Goal: Transaction & Acquisition: Purchase product/service

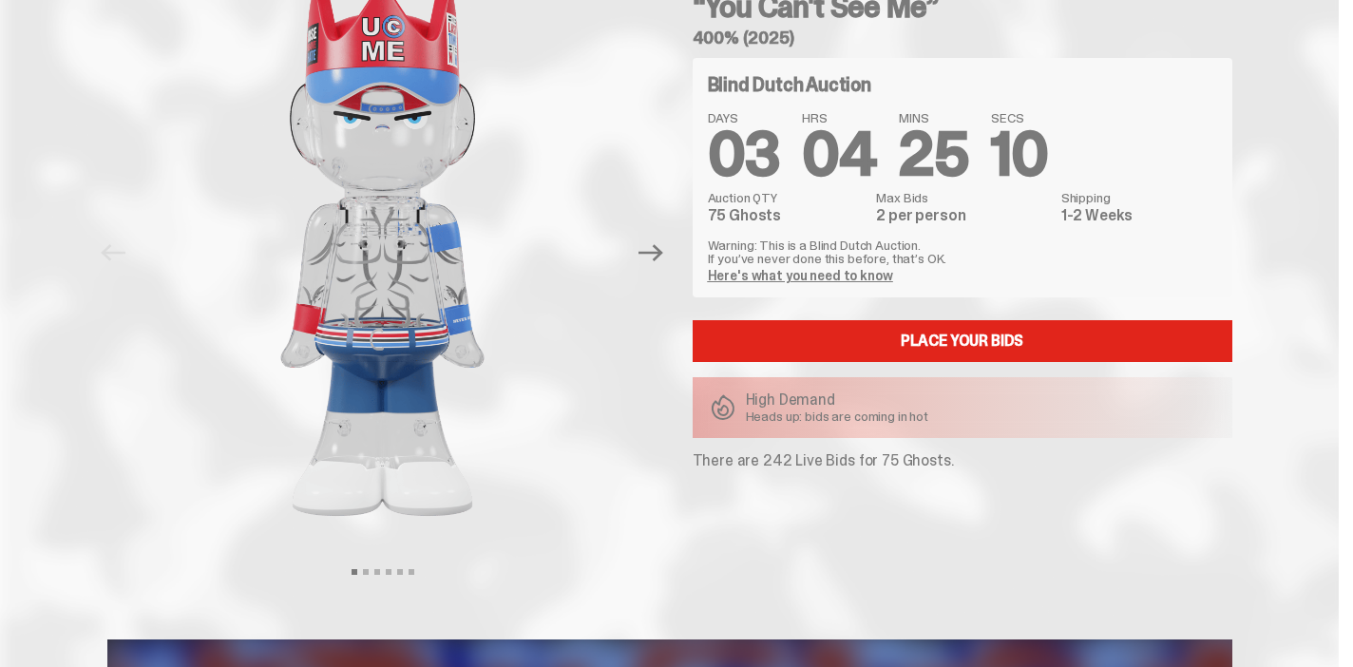
scroll to position [110, 0]
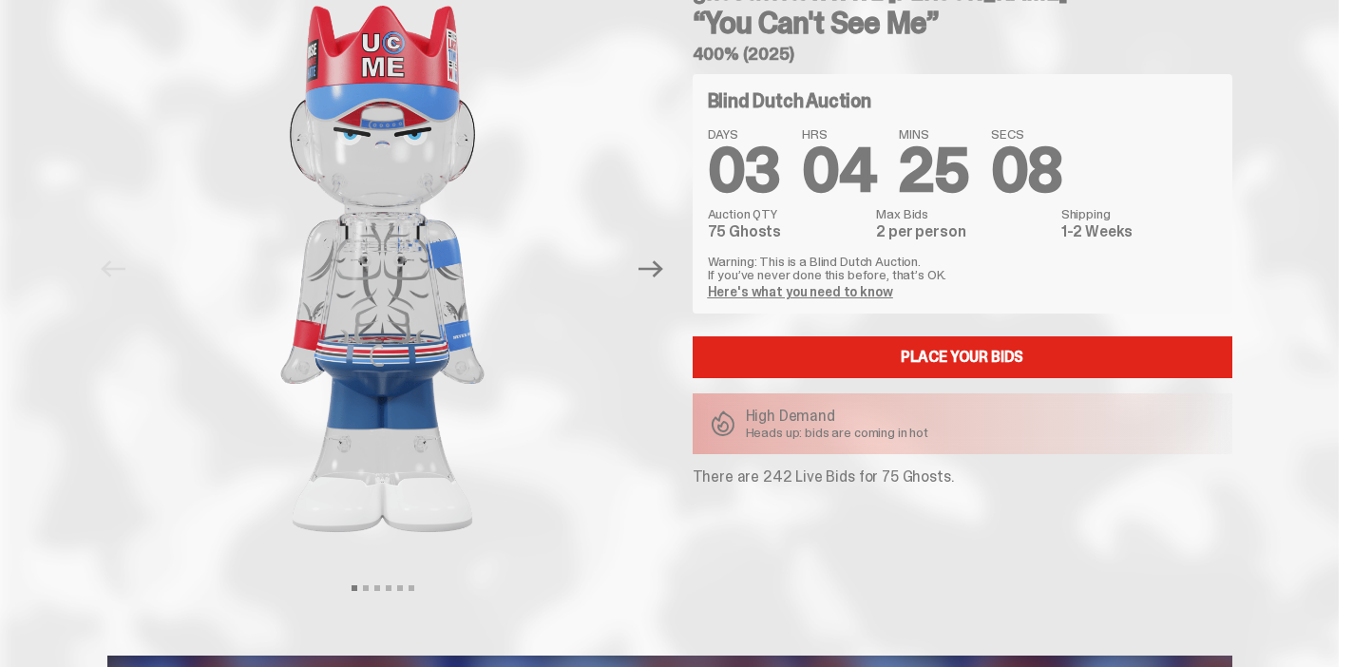
click at [410, 343] on img at bounding box center [383, 269] width 484 height 606
click at [663, 269] on icon "Next" at bounding box center [650, 268] width 25 height 17
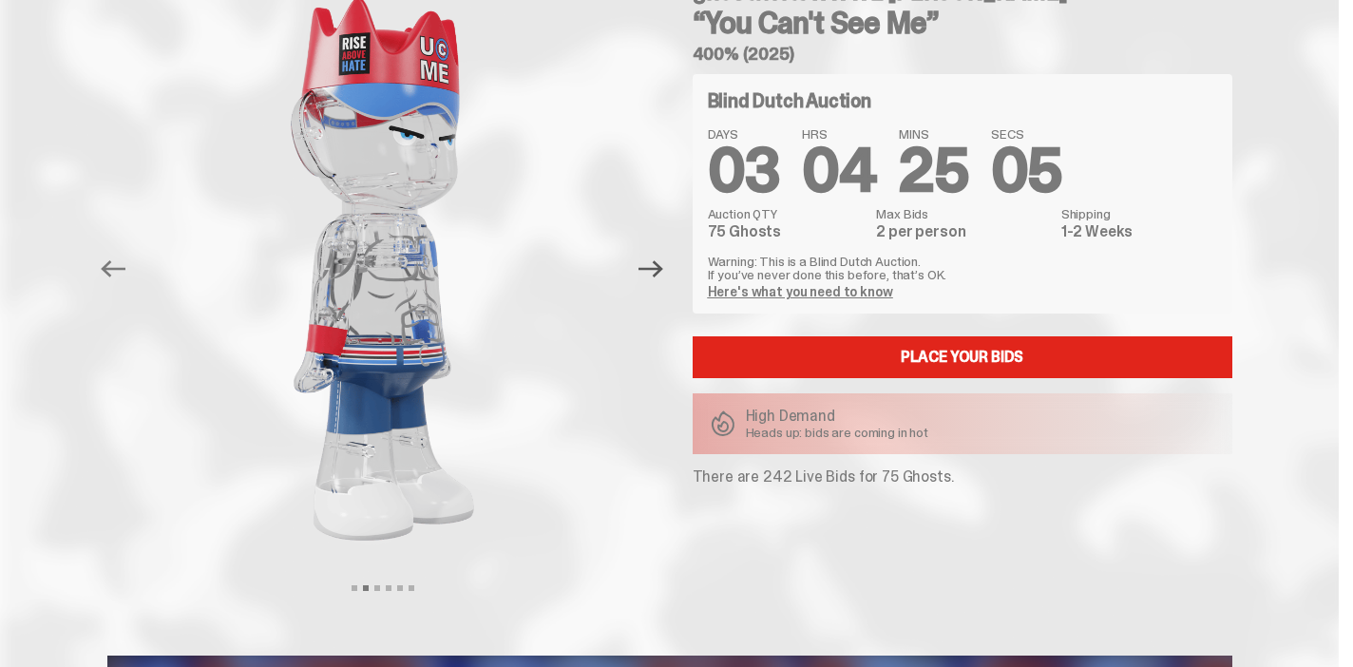
click at [663, 269] on icon "Next" at bounding box center [650, 268] width 25 height 17
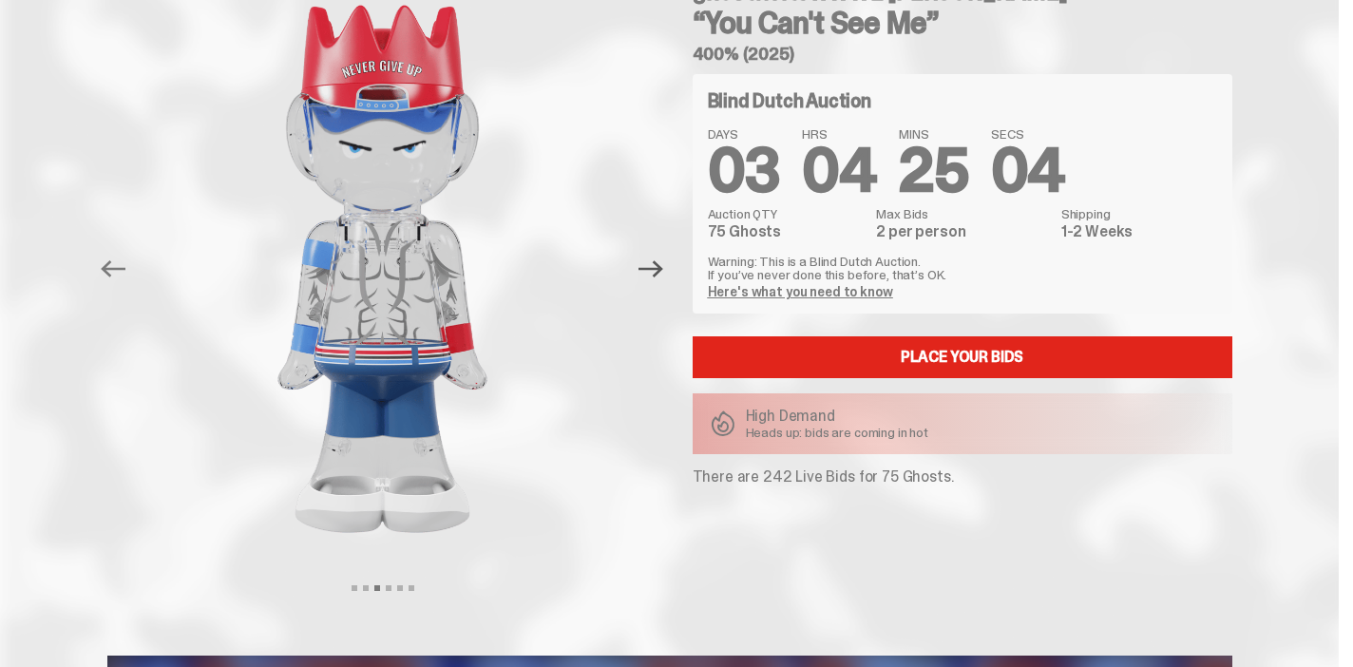
click at [663, 269] on icon "Next" at bounding box center [650, 268] width 25 height 17
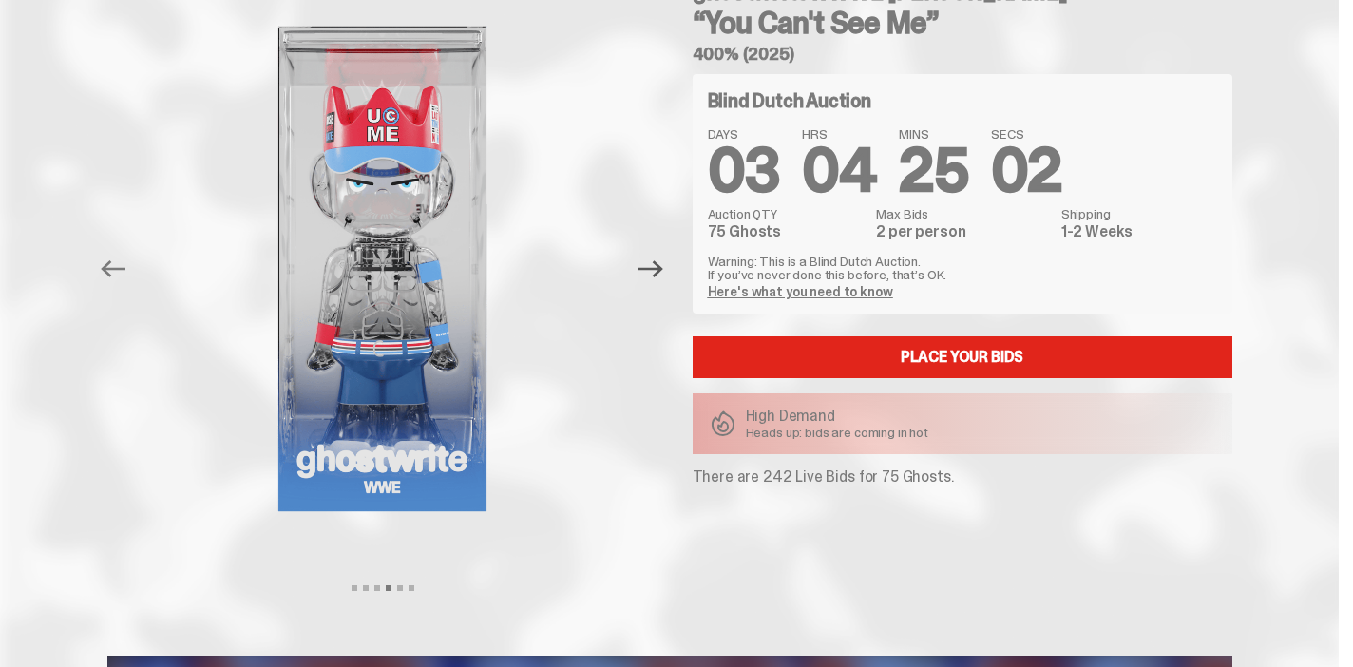
click at [663, 269] on icon "Next" at bounding box center [650, 268] width 25 height 17
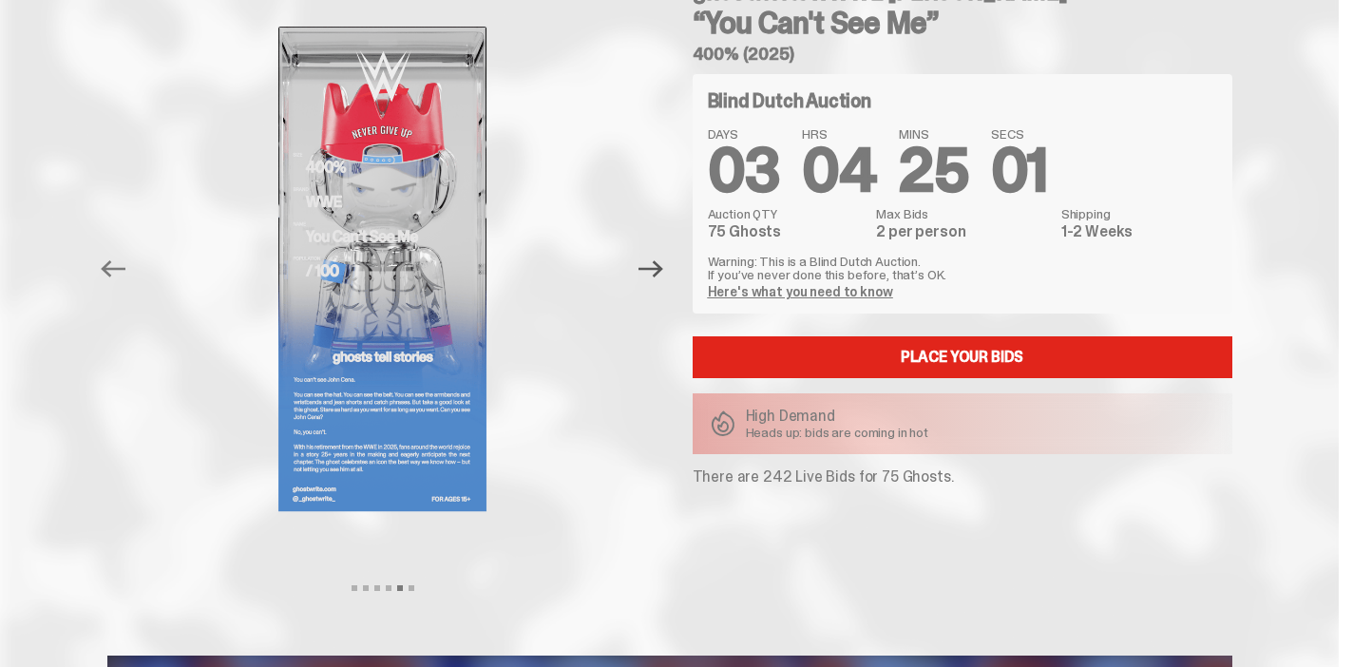
click at [663, 269] on icon "Next" at bounding box center [650, 268] width 25 height 17
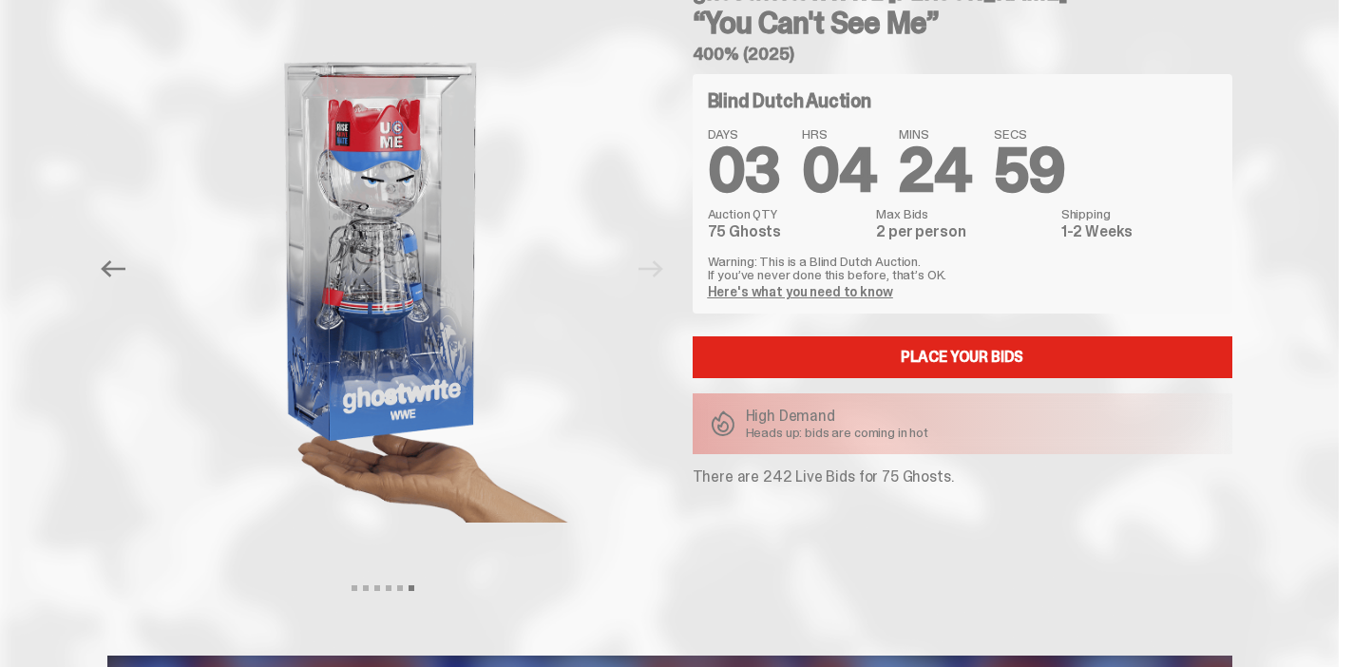
click at [658, 269] on div at bounding box center [382, 269] width 551 height 606
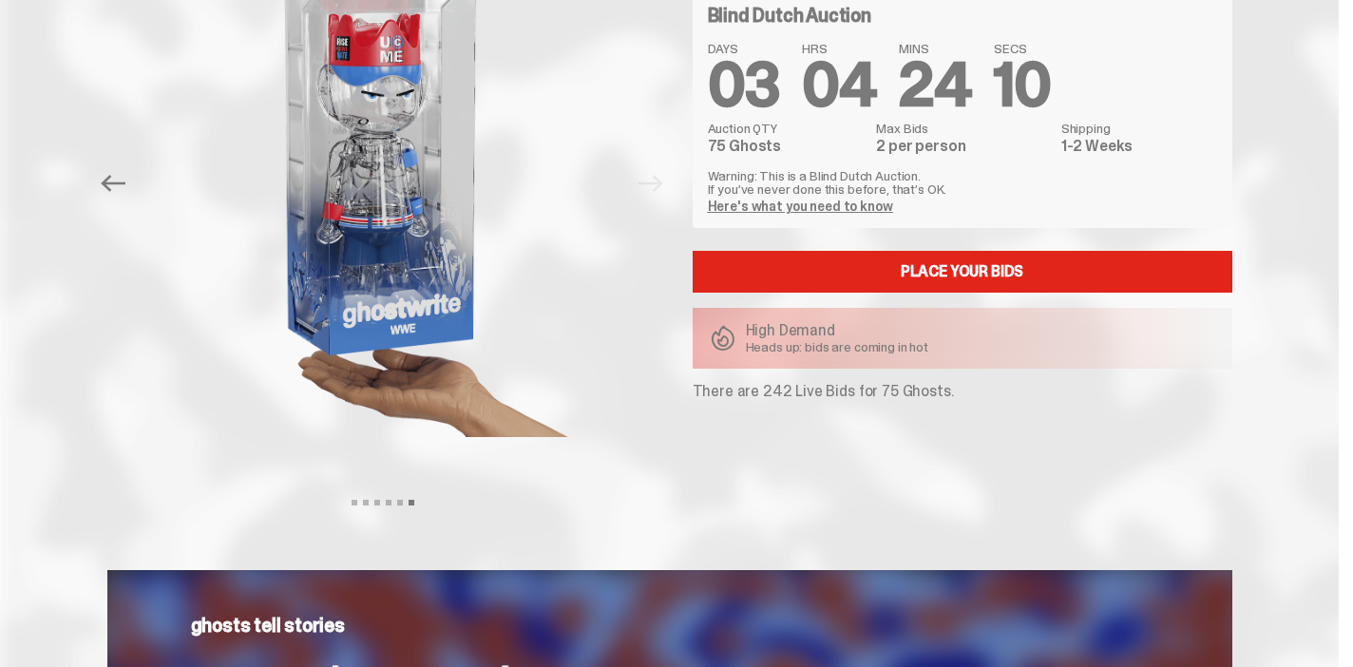
scroll to position [0, 0]
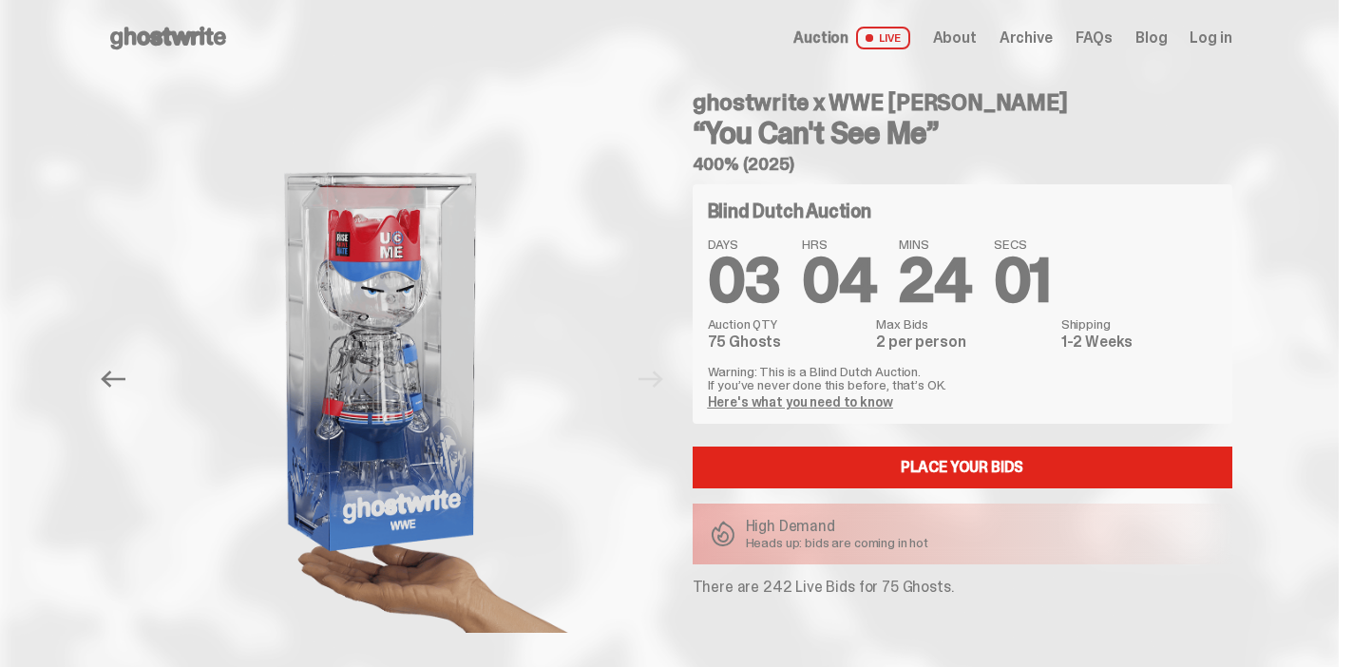
click at [1221, 40] on span "Log in" at bounding box center [1210, 37] width 42 height 15
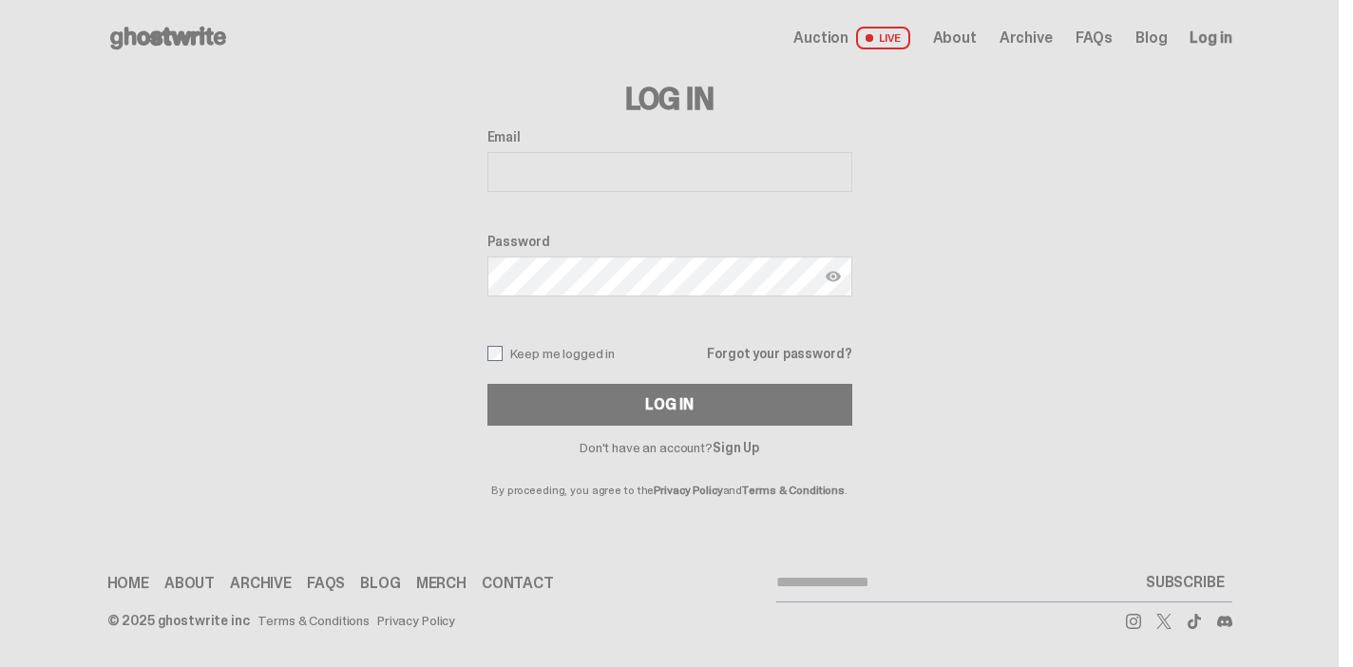
click at [731, 179] on input "Email" at bounding box center [669, 172] width 365 height 40
type input "**********"
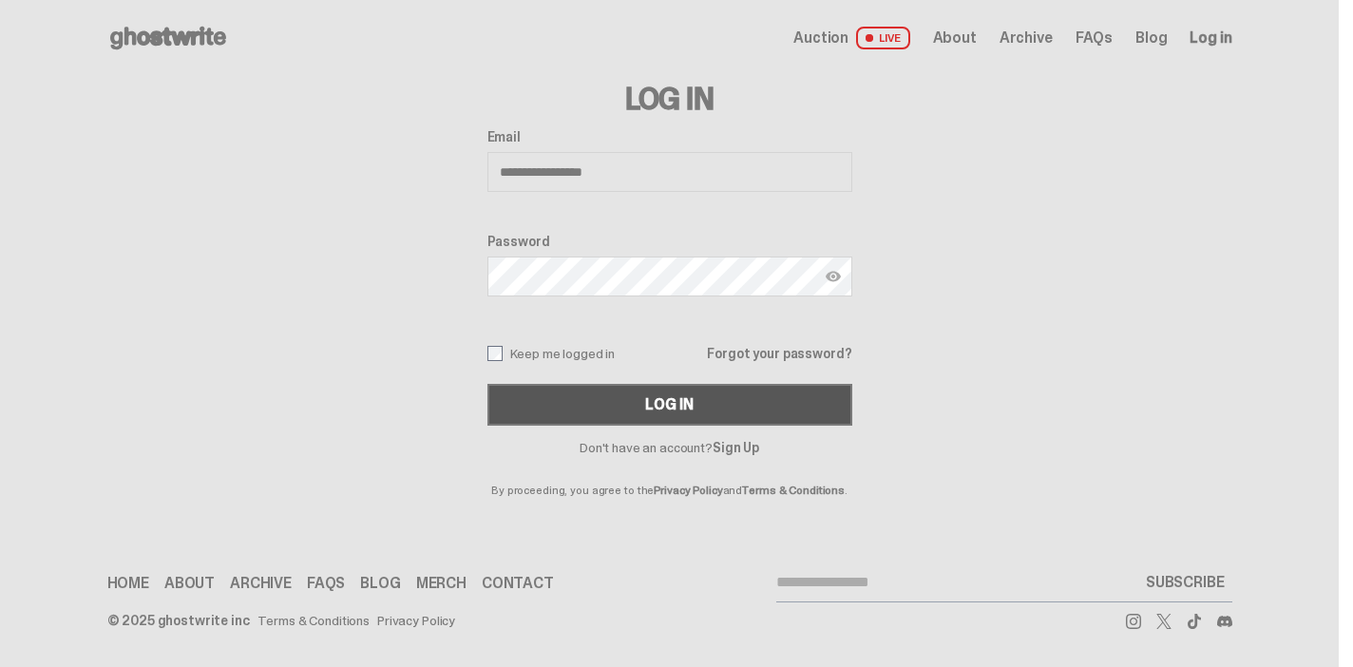
click at [692, 411] on div "Log In" at bounding box center [668, 404] width 47 height 15
